Goal: Navigation & Orientation: Go to known website

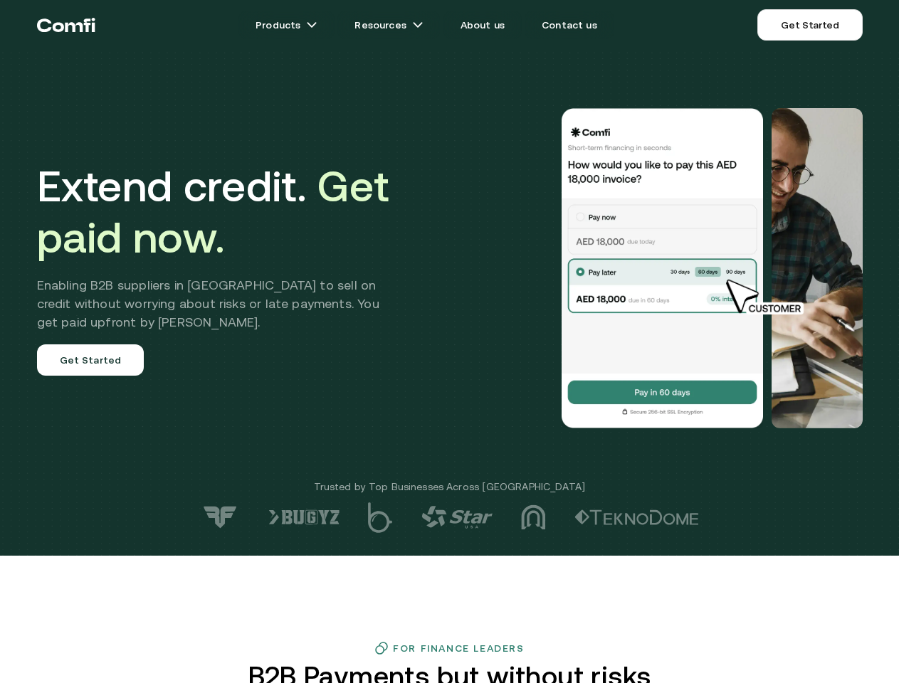
click at [449, 342] on div at bounding box center [640, 268] width 445 height 320
